Goal: Find specific page/section: Find specific page/section

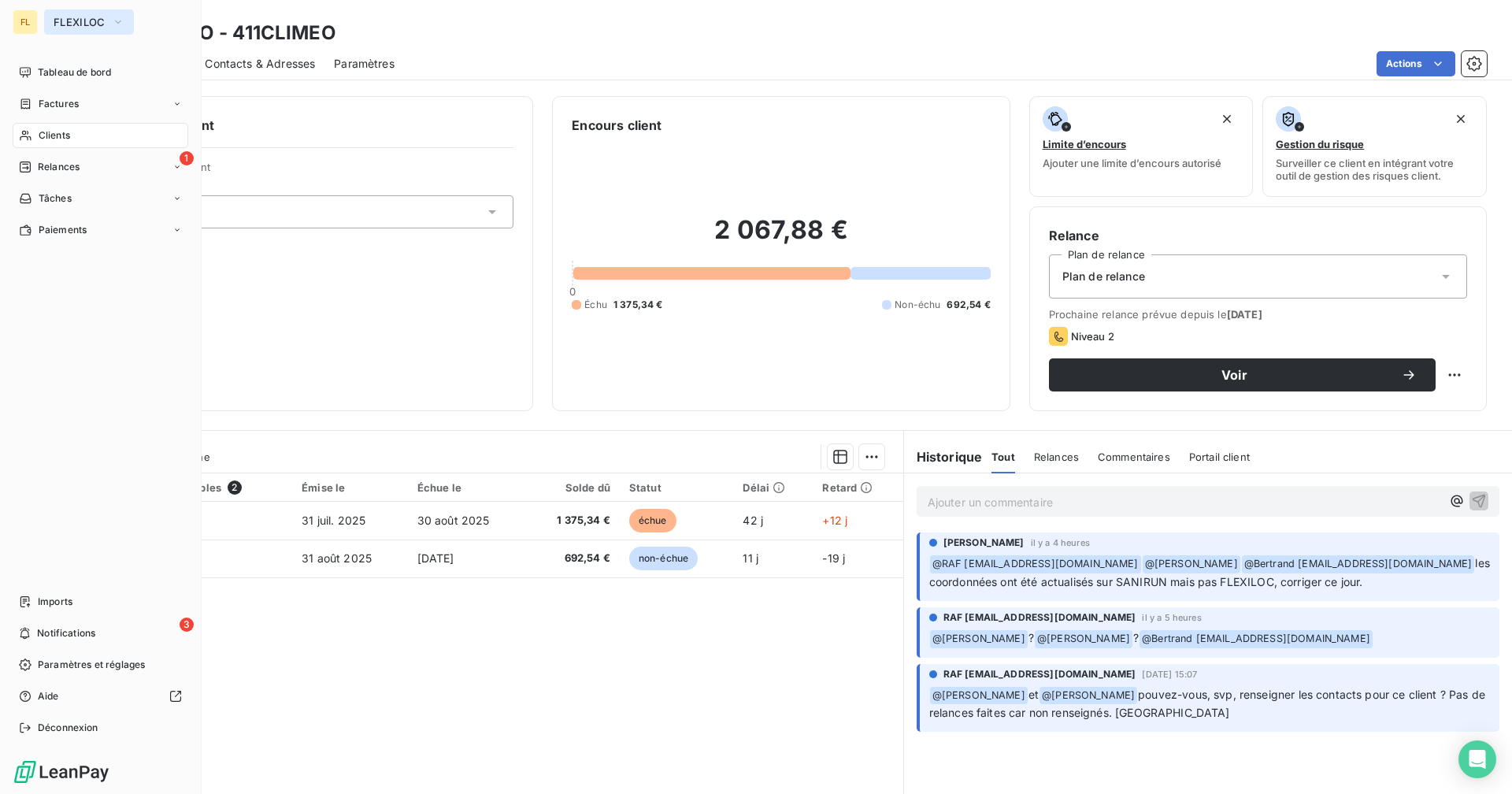
click at [91, 27] on span "FLEXILOC" at bounding box center [79, 22] width 52 height 13
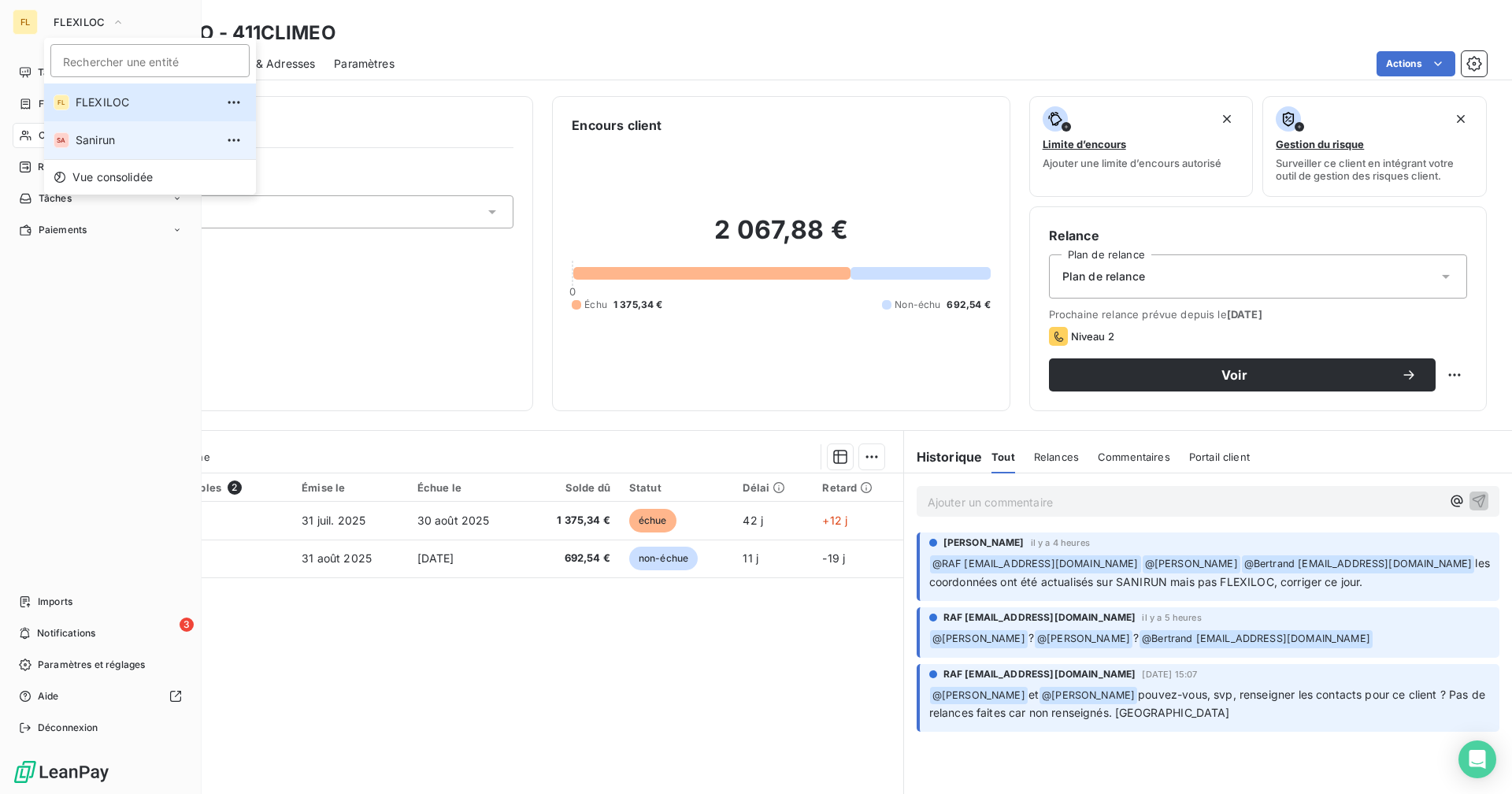
click at [108, 149] on li "SA Sanirun" at bounding box center [150, 140] width 212 height 38
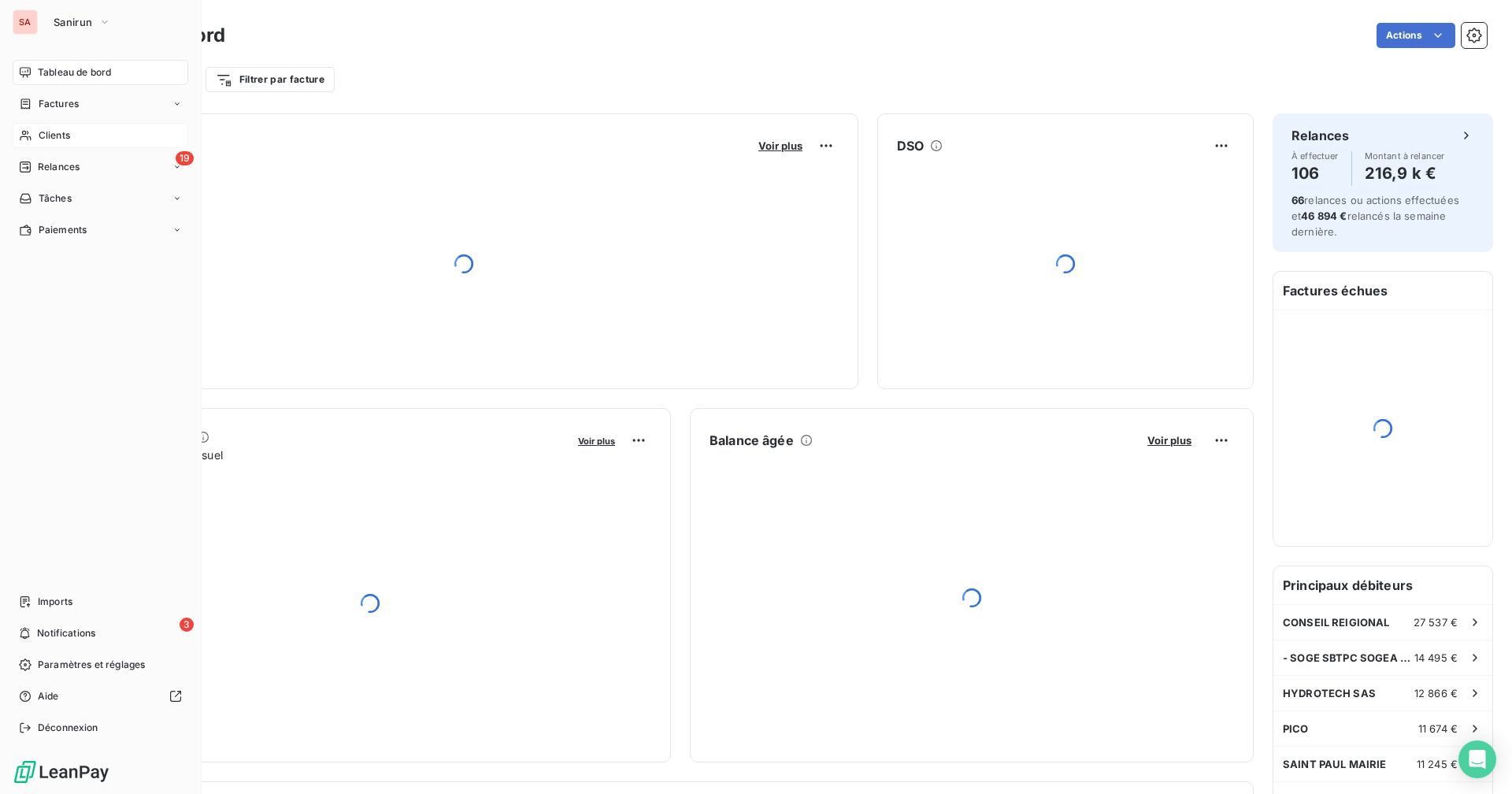
click at [61, 135] on span "Clients" at bounding box center [54, 136] width 32 height 15
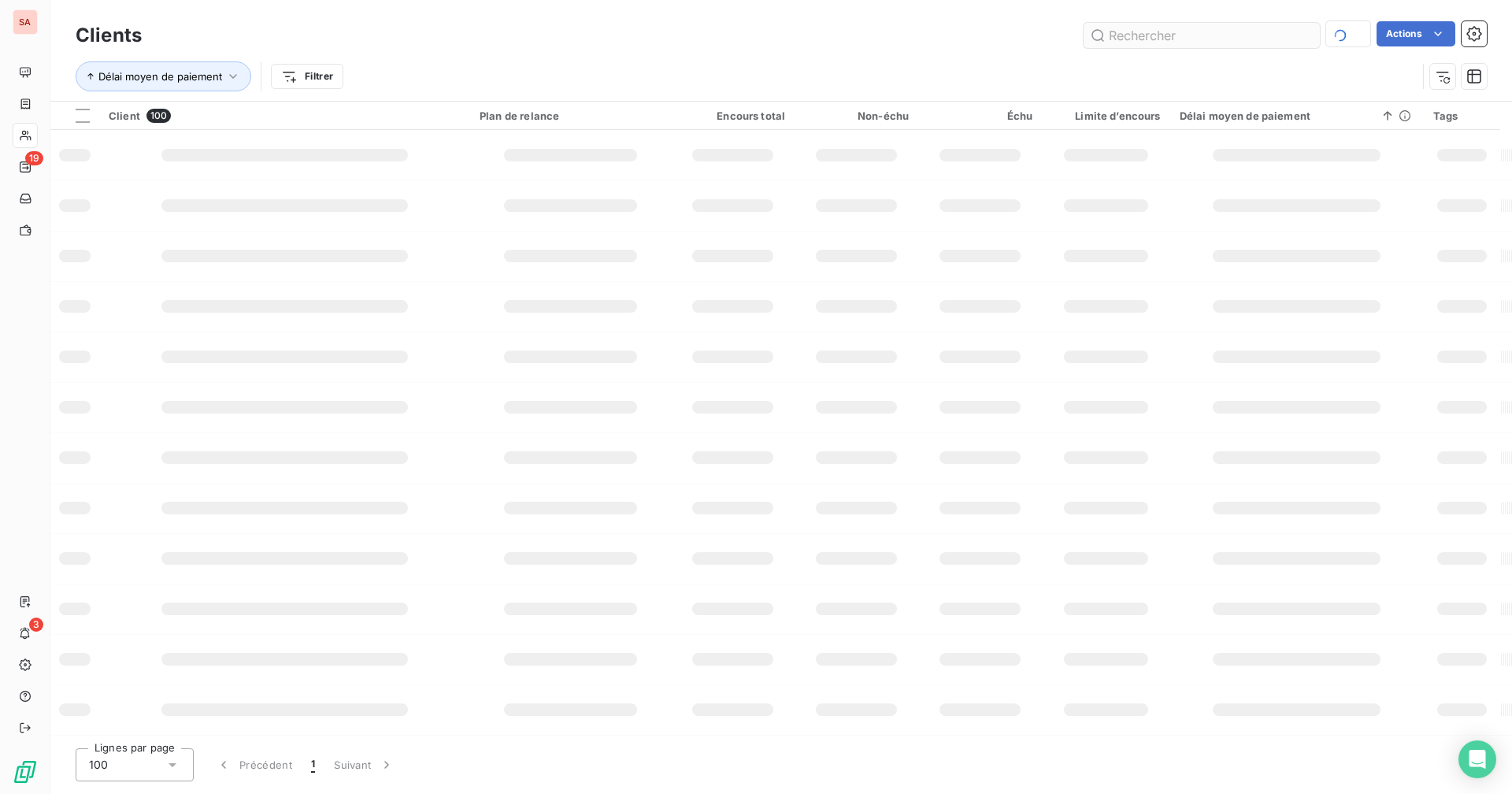
click at [1156, 34] on input "text" at bounding box center [1202, 35] width 236 height 25
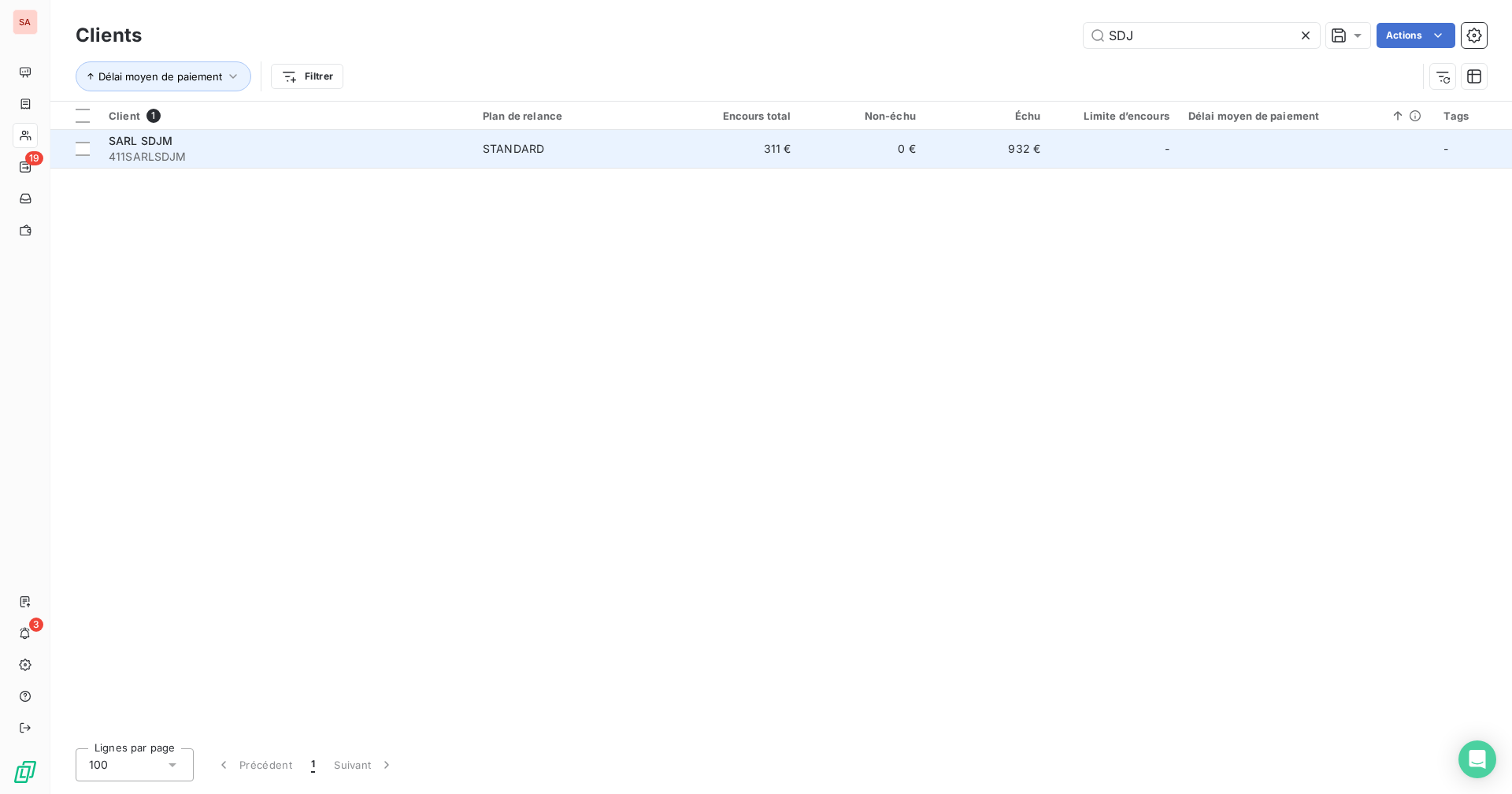
type input "SDJ"
click at [534, 141] on div "STANDARD" at bounding box center [513, 148] width 61 height 15
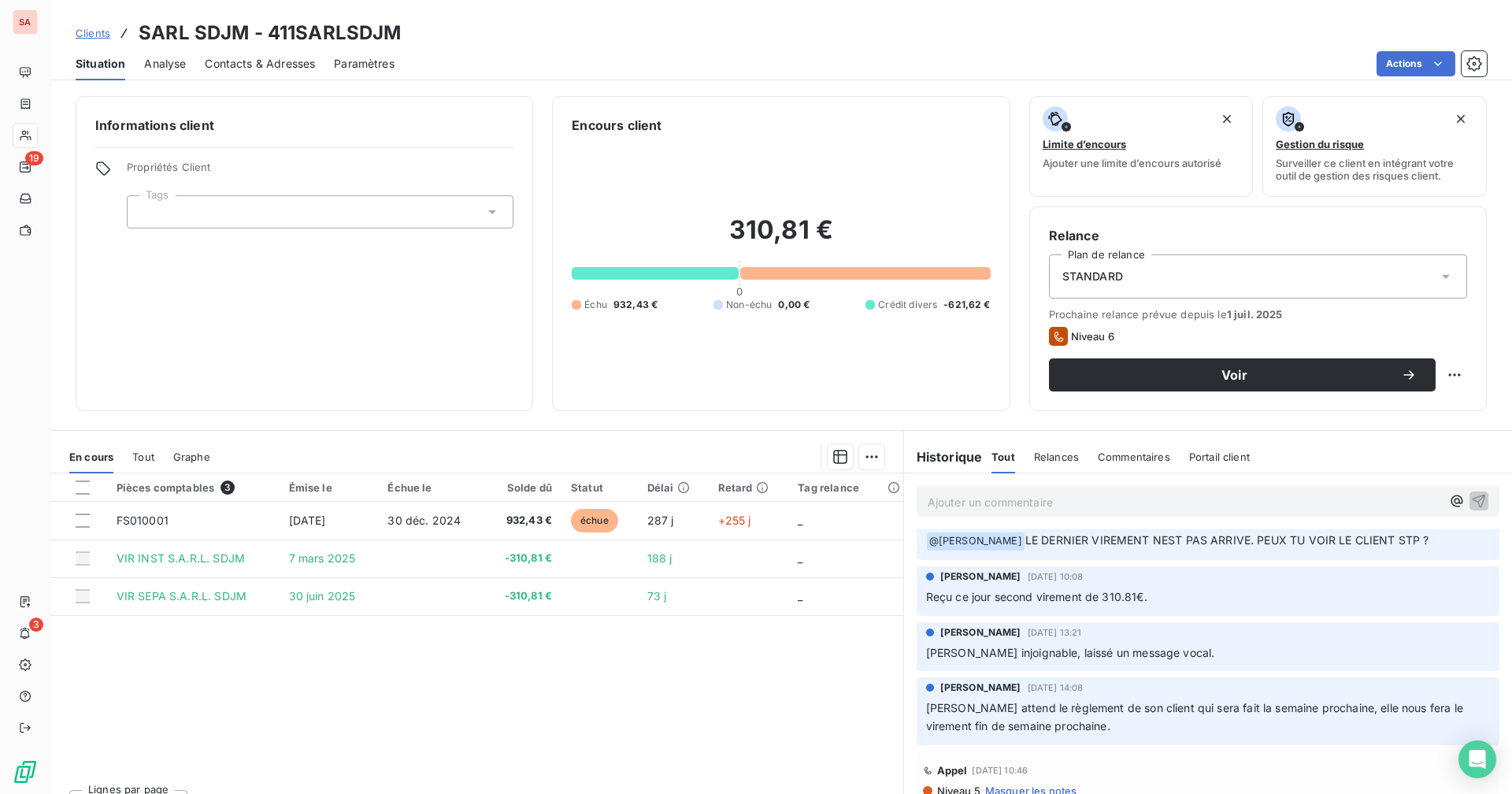
scroll to position [236, 0]
